Goal: Navigation & Orientation: Find specific page/section

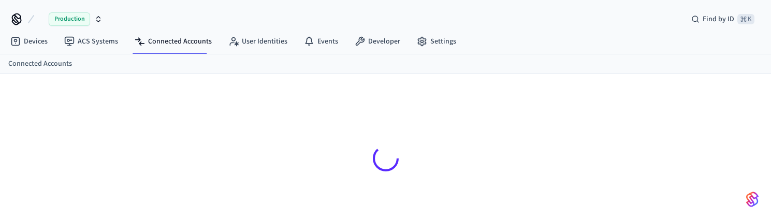
drag, startPoint x: 239, startPoint y: 97, endPoint x: 11, endPoint y: 55, distance: 231.7
click at [238, 97] on div at bounding box center [385, 145] width 663 height 143
click at [33, 40] on link "Devices" at bounding box center [29, 41] width 54 height 19
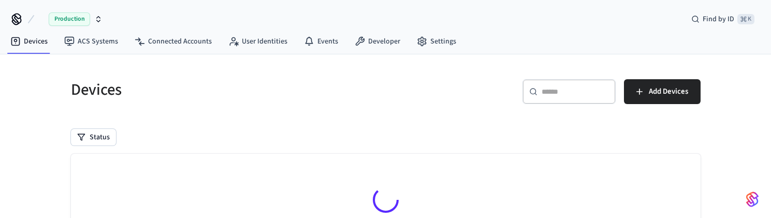
scroll to position [82, 0]
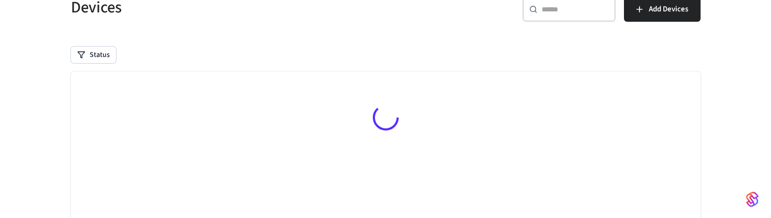
click at [475, 50] on div "Status" at bounding box center [386, 55] width 630 height 17
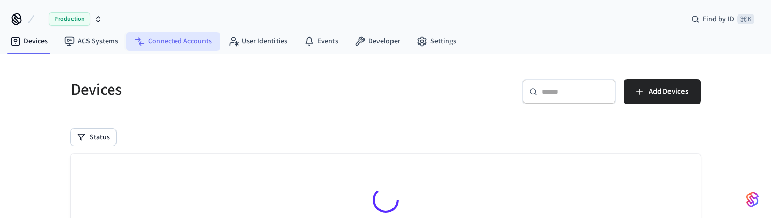
click at [189, 41] on link "Connected Accounts" at bounding box center [173, 41] width 94 height 19
